Goal: Complete application form

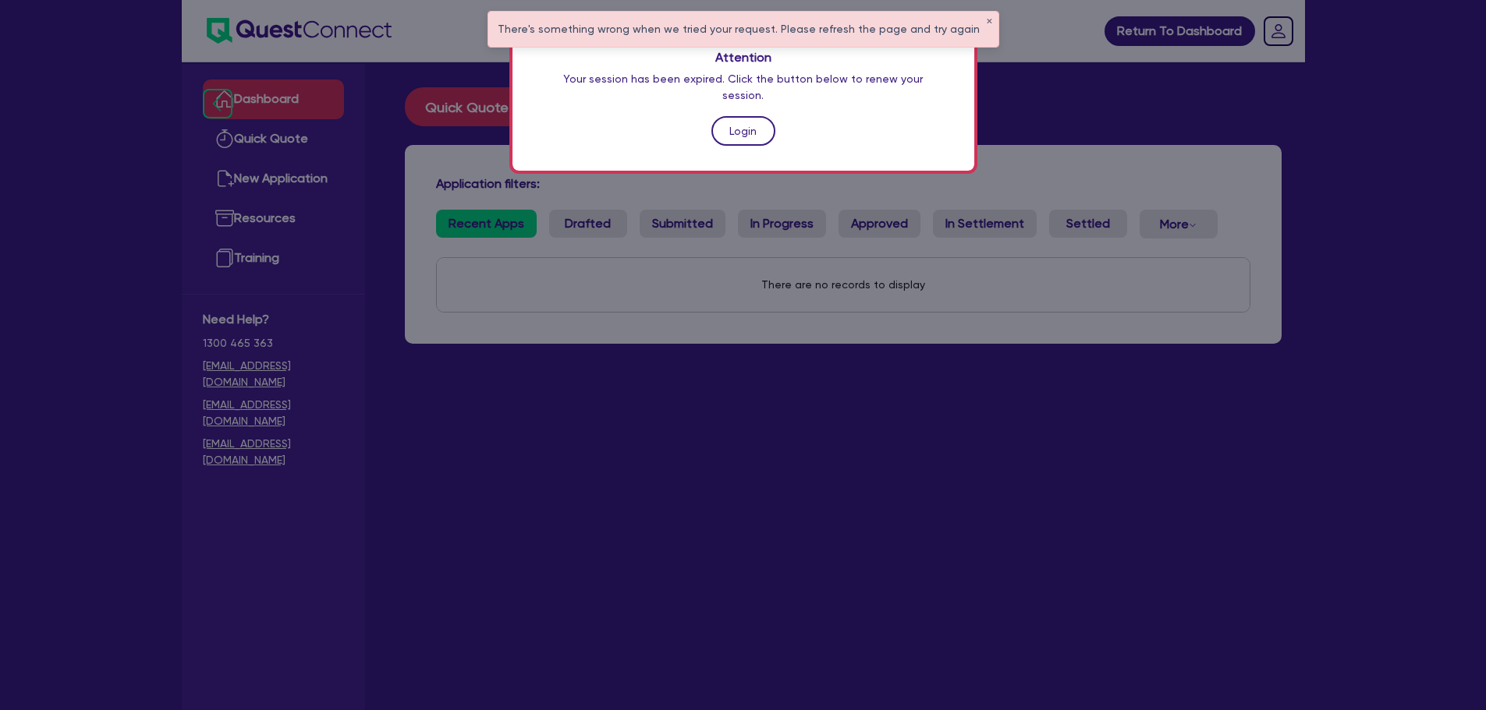
click at [762, 125] on link "Login" at bounding box center [743, 131] width 64 height 30
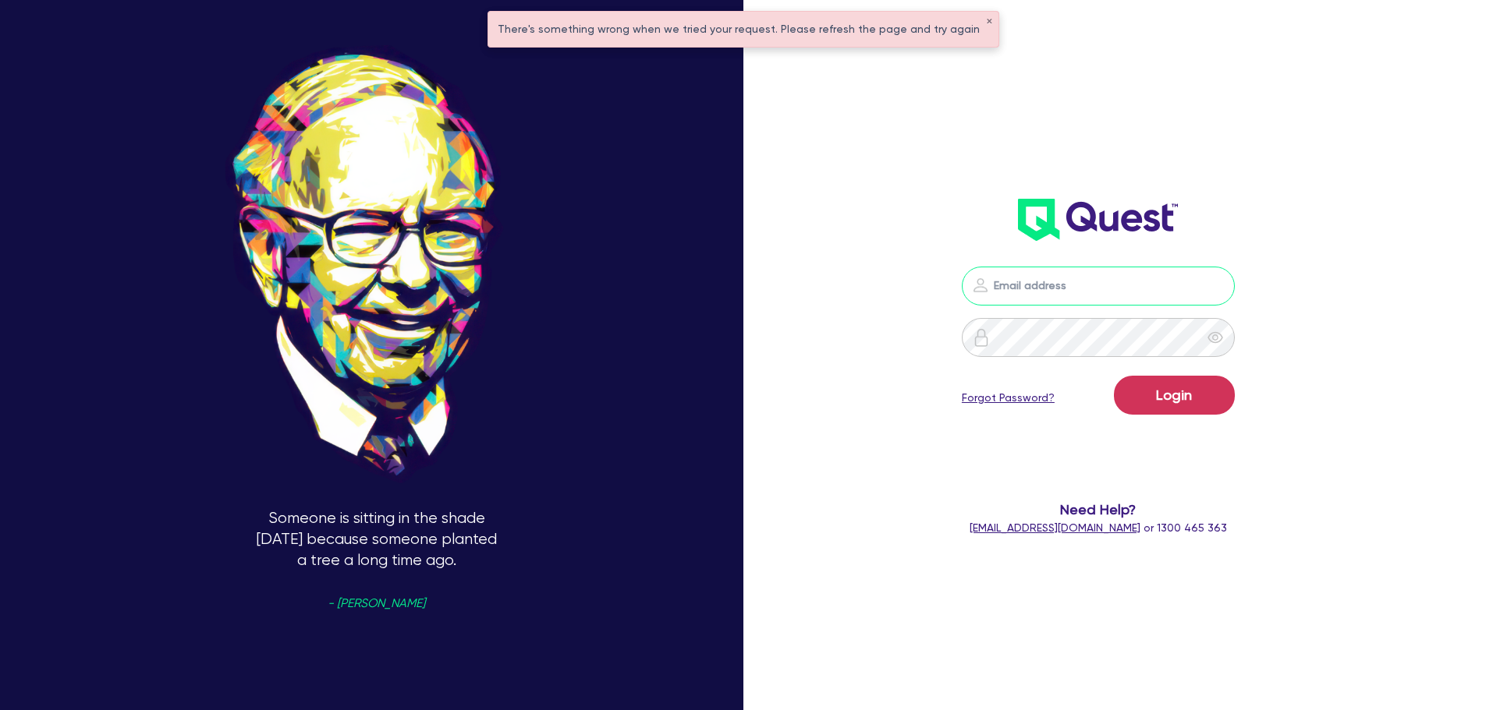
type input "[EMAIL_ADDRESS][PERSON_NAME][DOMAIN_NAME]"
click at [1210, 408] on button "Login" at bounding box center [1174, 395] width 121 height 39
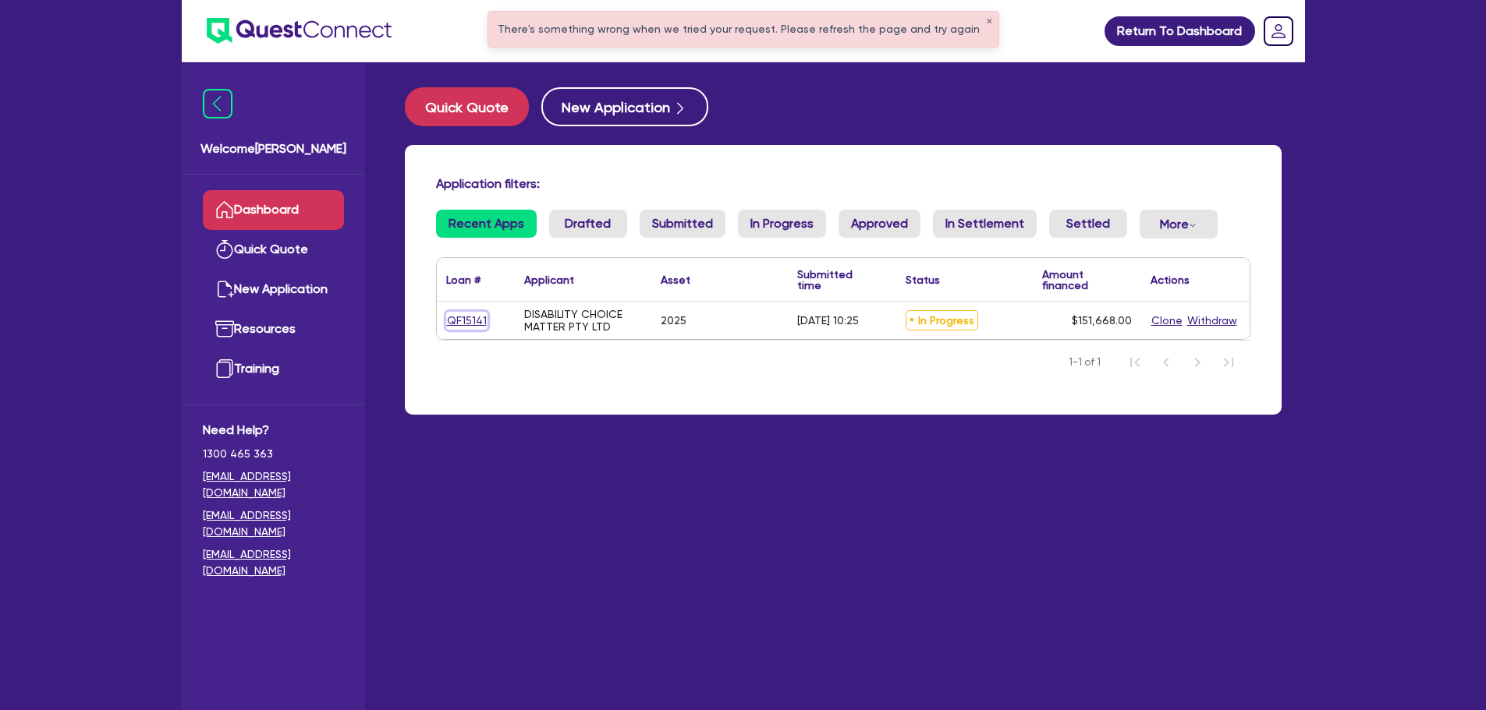
click at [472, 314] on link "QF15141" at bounding box center [466, 321] width 41 height 18
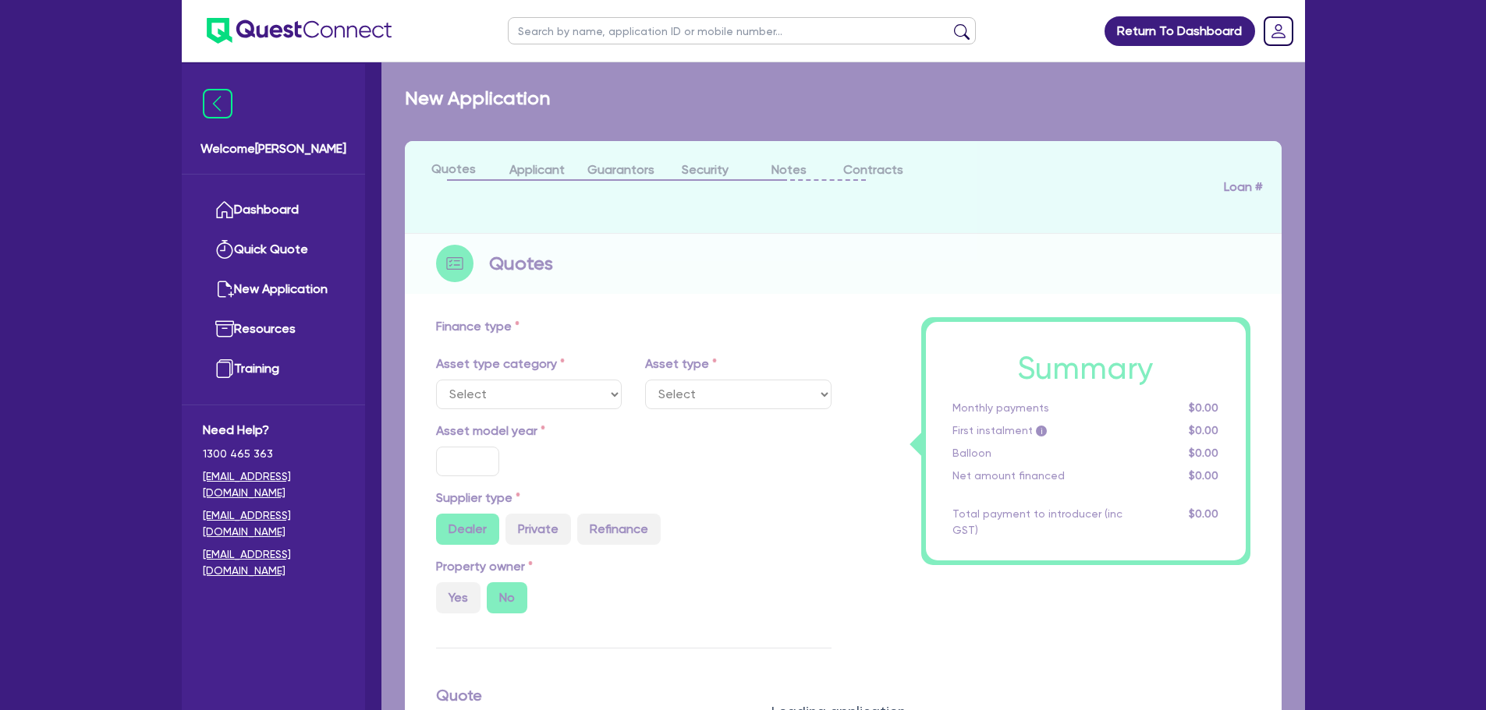
select select "CARS_AND_LIGHT_TRUCKS"
type input "2025"
type input "167,668"
type input "16,000"
type input "10"
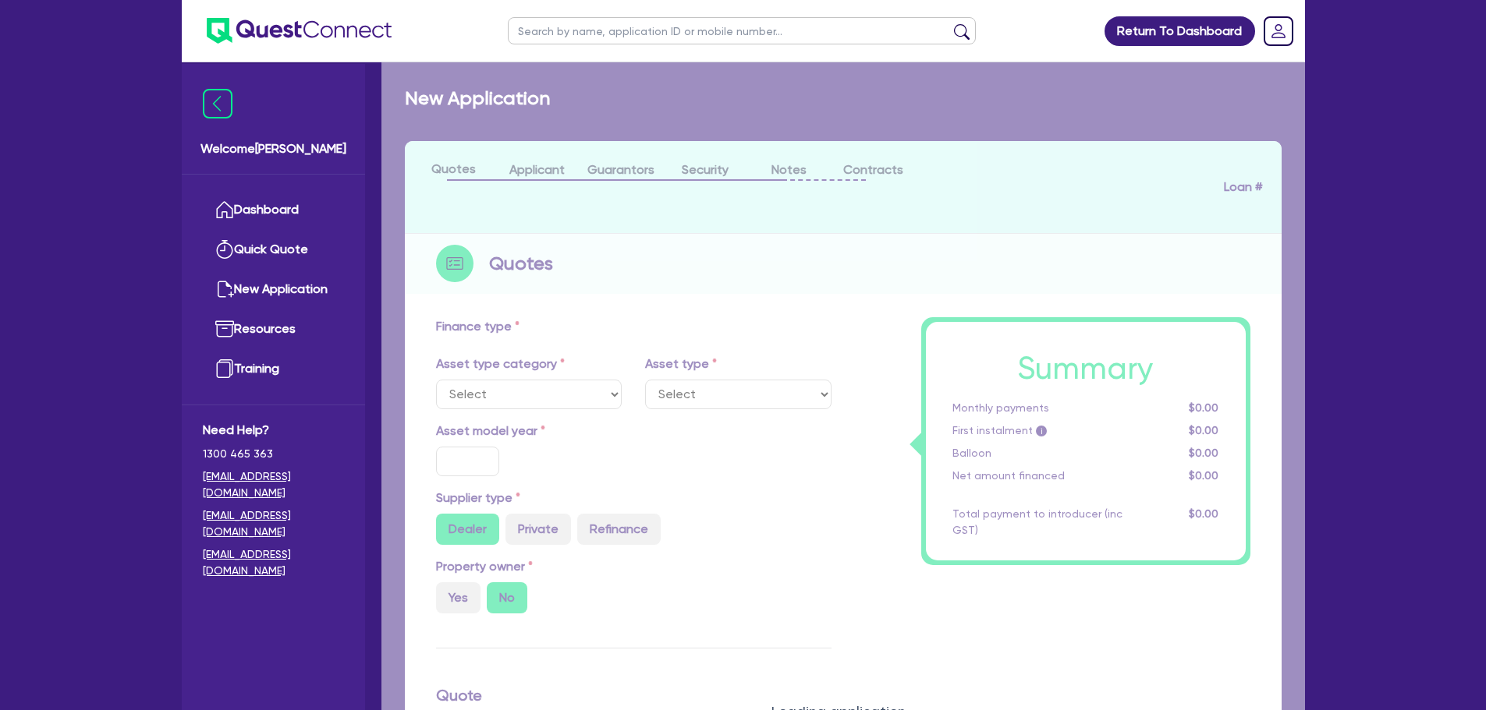
type input "15,166.8"
type input "17"
type input "1,400"
select select "PASSENGER_VEHICLES"
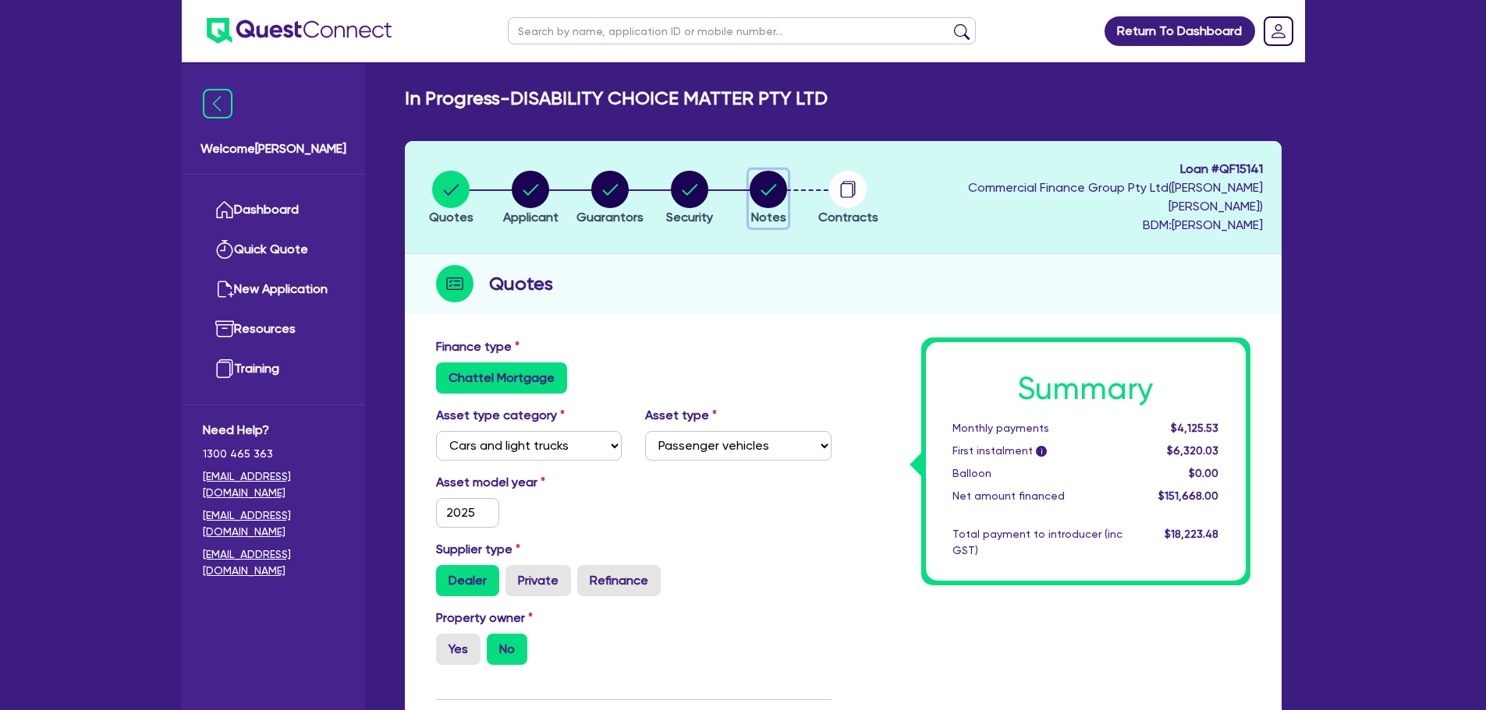
click at [772, 171] on icon "button" at bounding box center [767, 189] width 37 height 37
select select "Quest Finance - Own Book"
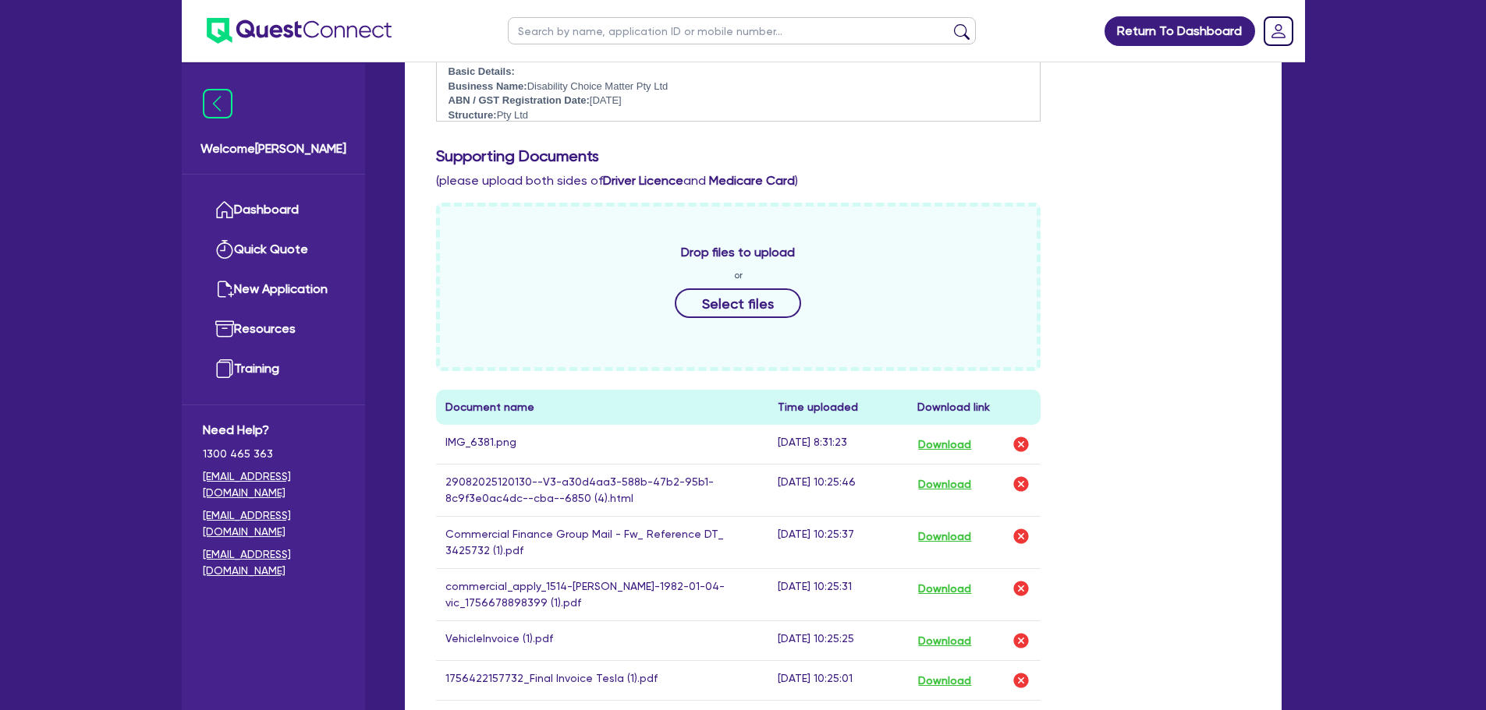
scroll to position [390, 0]
